Goal: Transaction & Acquisition: Download file/media

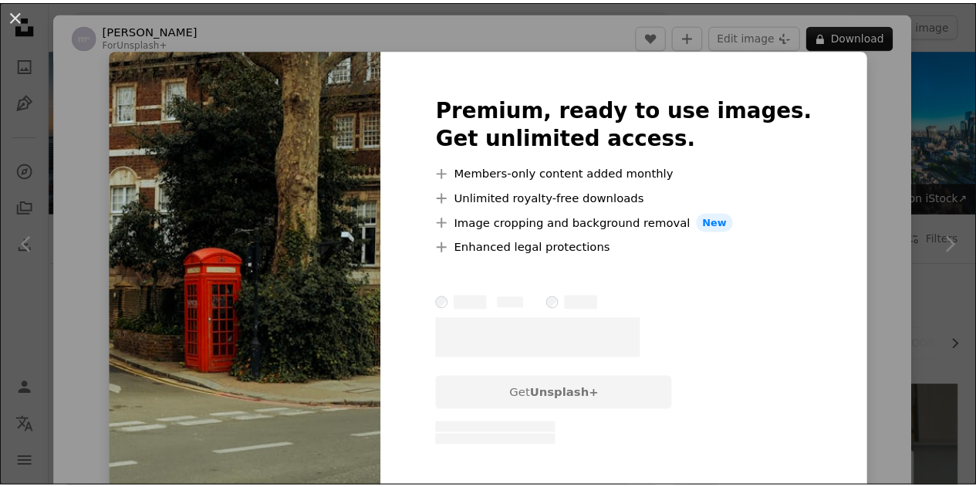
scroll to position [1092, 0]
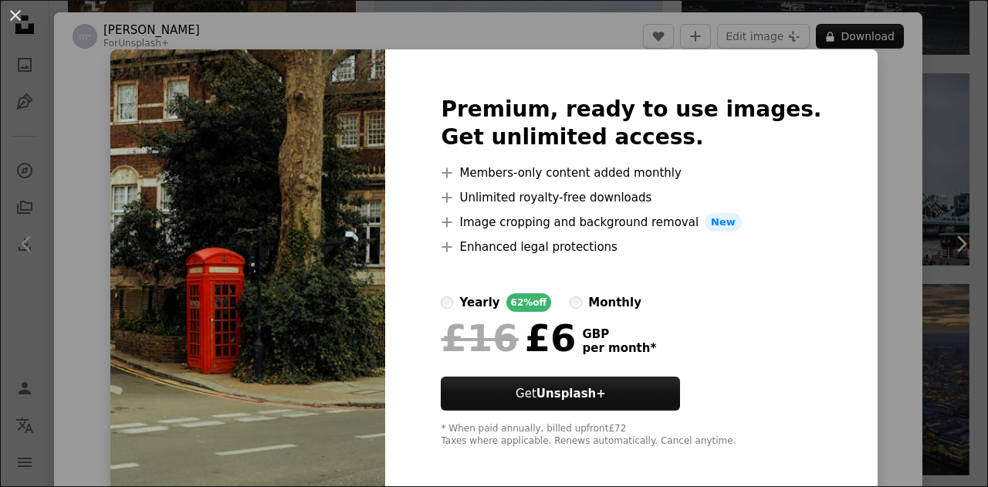
click at [801, 121] on div "Premium, ready to use images. Get unlimited access. A plus sign Members-only co…" at bounding box center [631, 271] width 492 height 444
click at [808, 130] on div "Premium, ready to use images. Get unlimited access. A plus sign Members-only co…" at bounding box center [631, 271] width 492 height 444
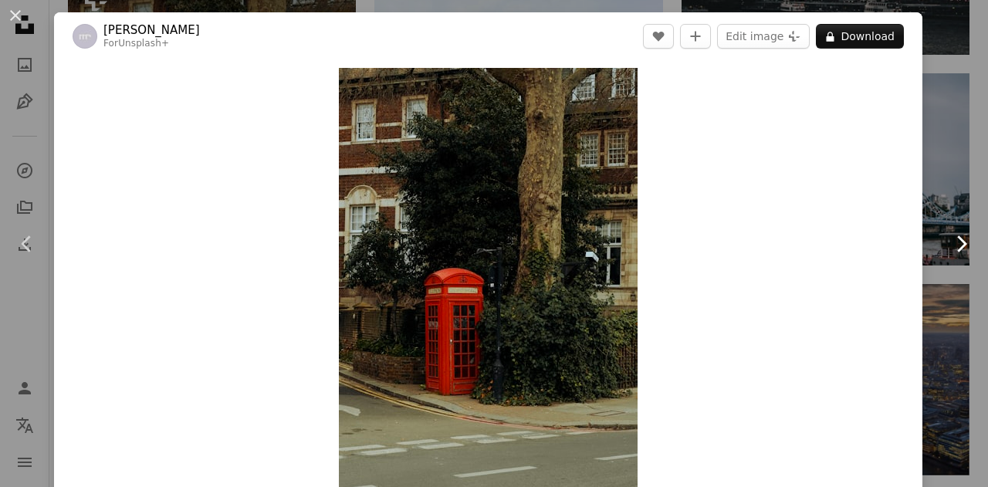
click at [956, 193] on link "Chevron right" at bounding box center [961, 244] width 54 height 148
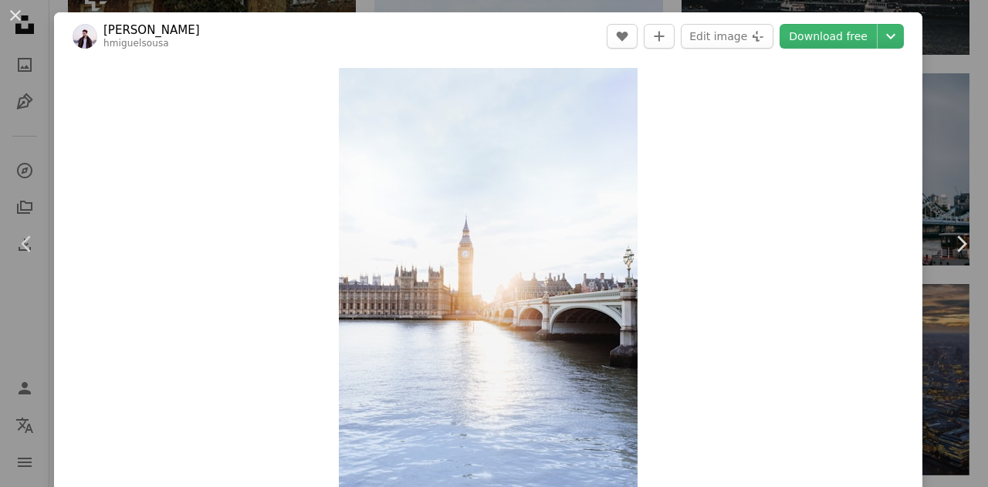
click at [927, 150] on div "An X shape Chevron left Chevron right [PERSON_NAME] hmiguelsousa A heart A plus…" at bounding box center [494, 243] width 988 height 487
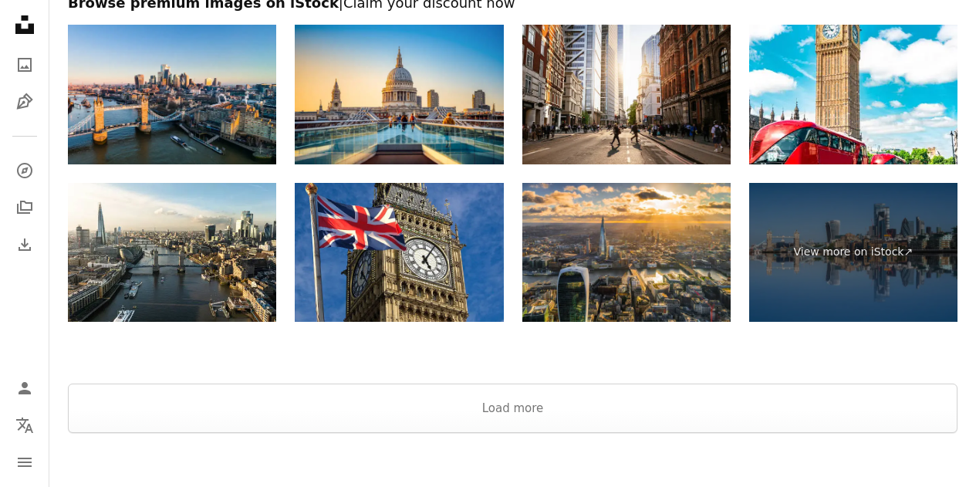
scroll to position [2738, 0]
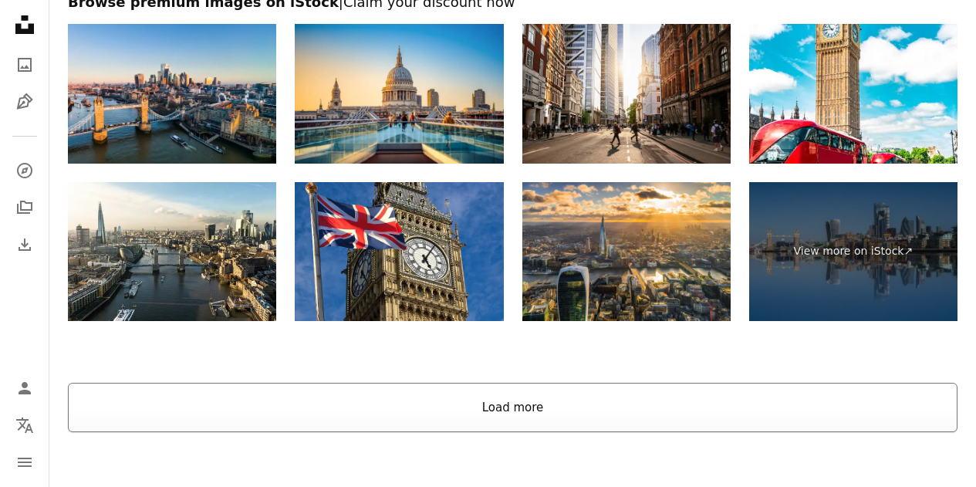
click at [498, 404] on button "Load more" at bounding box center [513, 407] width 890 height 49
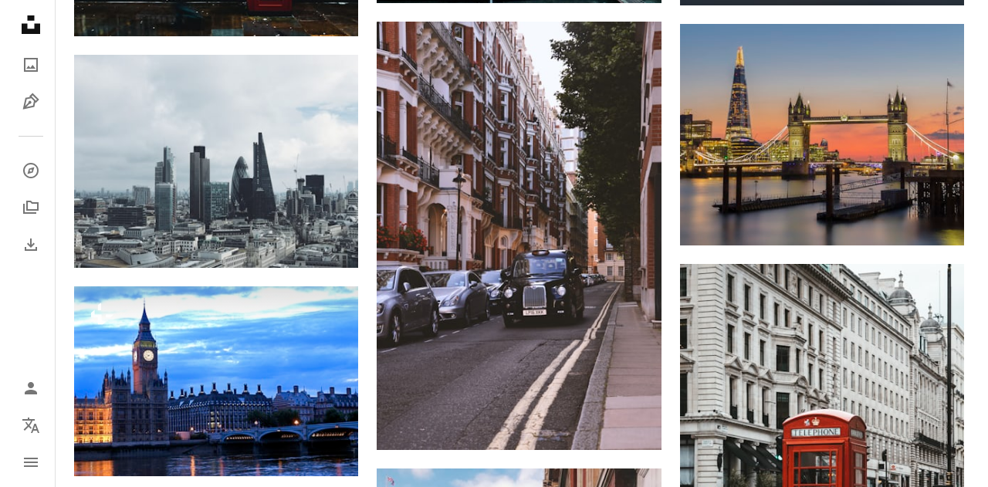
scroll to position [4646, 0]
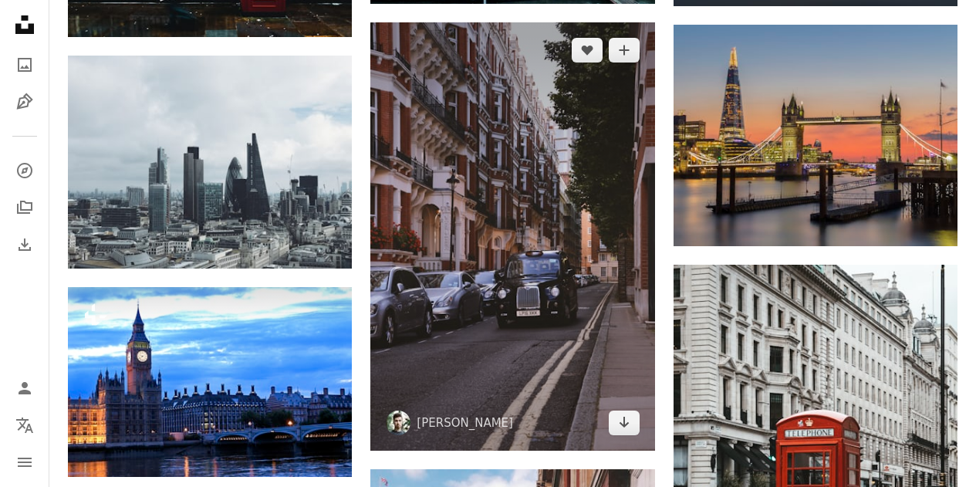
click at [515, 313] on img at bounding box center [512, 235] width 284 height 427
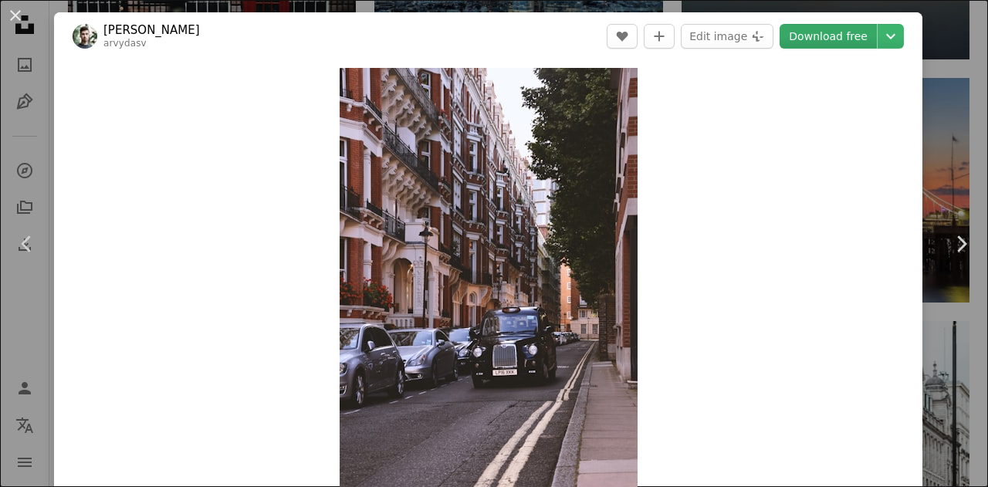
click at [819, 39] on link "Download free" at bounding box center [827, 36] width 97 height 25
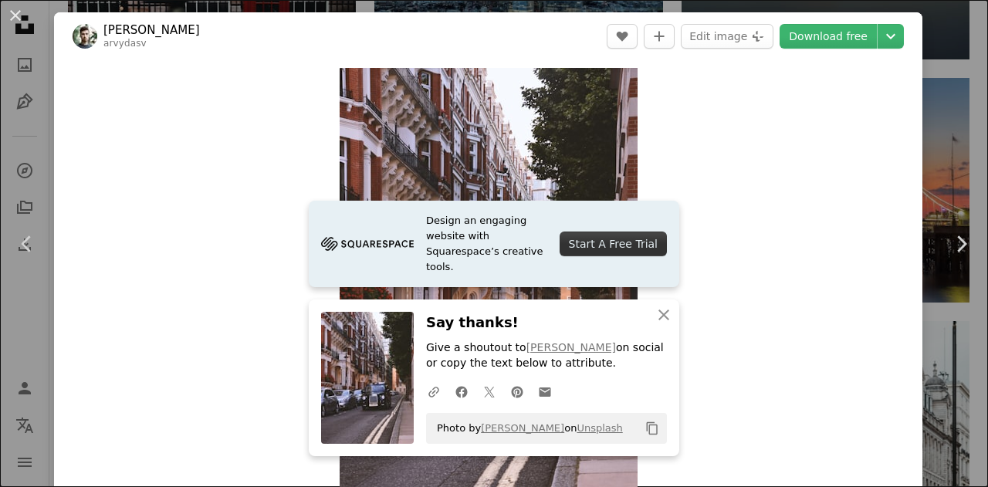
click at [857, 181] on div "Zoom in" at bounding box center [488, 292] width 868 height 464
